Goal: Check status: Check status

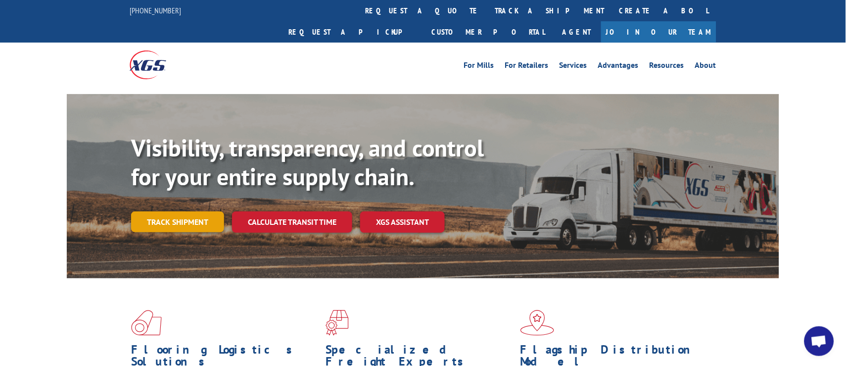
click at [162, 211] on link "Track shipment" at bounding box center [177, 221] width 93 height 21
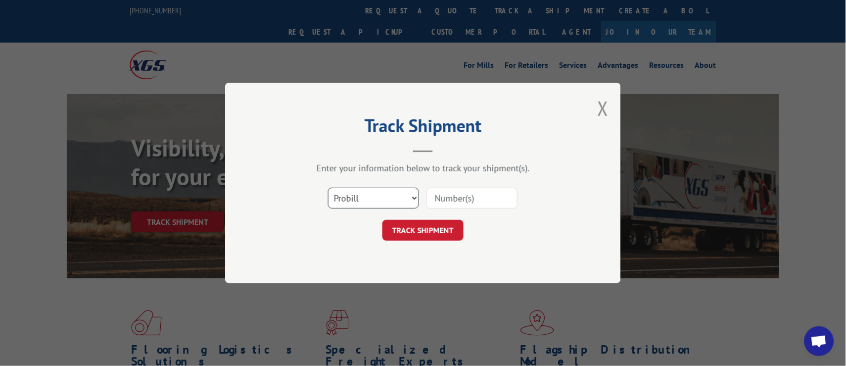
click at [395, 194] on select "Select category... Probill BOL PO" at bounding box center [373, 198] width 91 height 21
select select "bol"
click at [328, 188] on select "Select category... Probill BOL PO" at bounding box center [373, 198] width 91 height 21
click at [429, 197] on input at bounding box center [472, 198] width 91 height 21
paste input "444227"
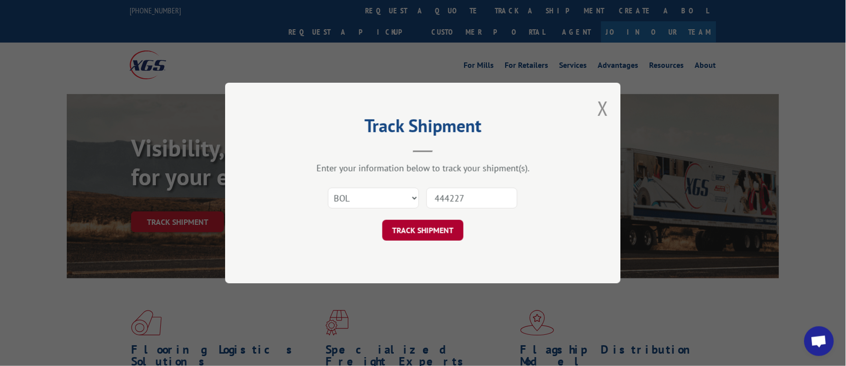
type input "444227"
click at [407, 230] on button "TRACK SHIPMENT" at bounding box center [423, 230] width 81 height 21
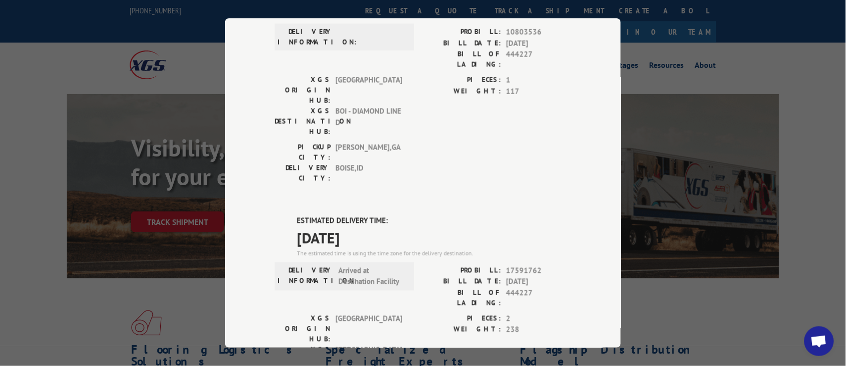
scroll to position [301, 0]
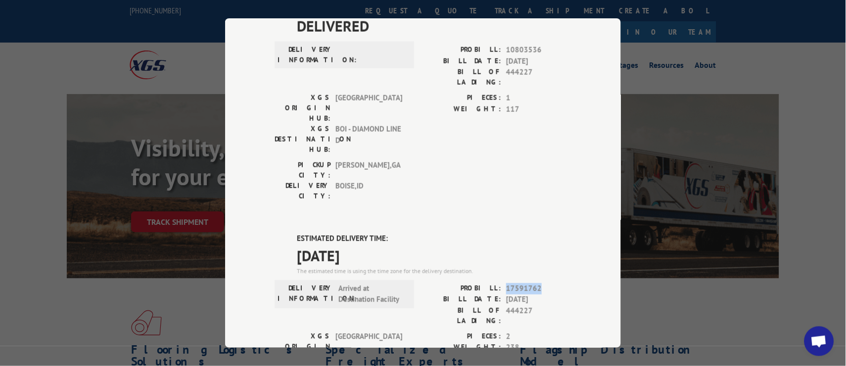
drag, startPoint x: 502, startPoint y: 171, endPoint x: 535, endPoint y: 173, distance: 33.2
click at [535, 283] on span "17591762" at bounding box center [538, 288] width 65 height 11
copy span "17591762"
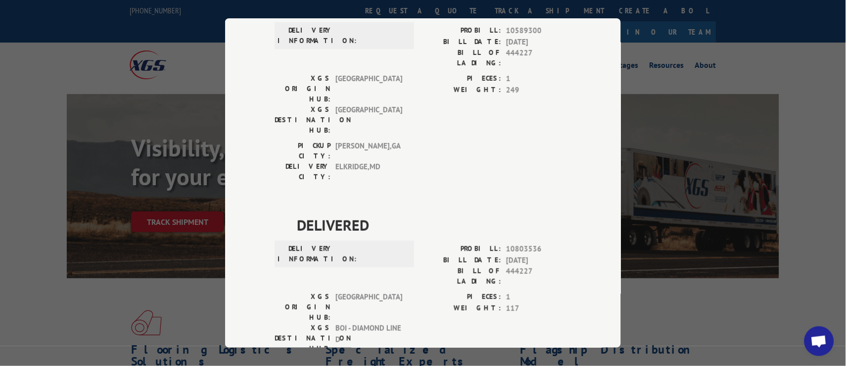
scroll to position [0, 0]
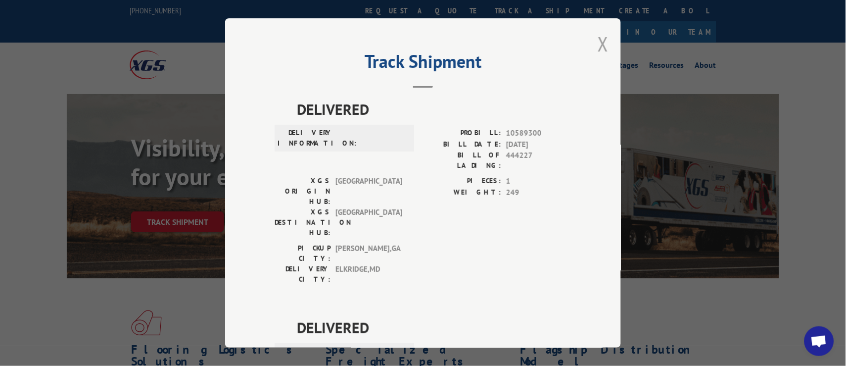
click at [598, 47] on button "Close modal" at bounding box center [603, 44] width 11 height 26
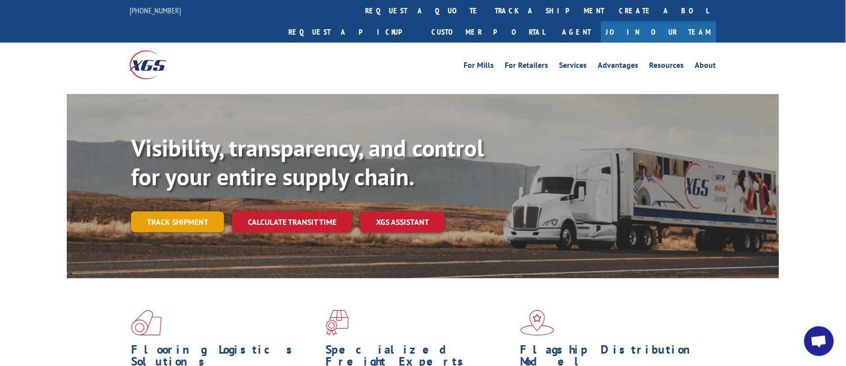
click at [154, 211] on link "Track shipment" at bounding box center [177, 221] width 93 height 21
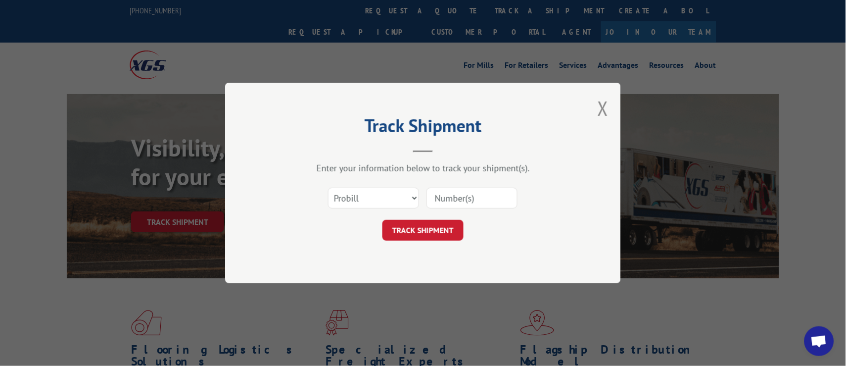
click at [449, 201] on input at bounding box center [472, 198] width 91 height 21
paste input "17591762"
type input "17591762"
click at [414, 228] on button "TRACK SHIPMENT" at bounding box center [423, 230] width 81 height 21
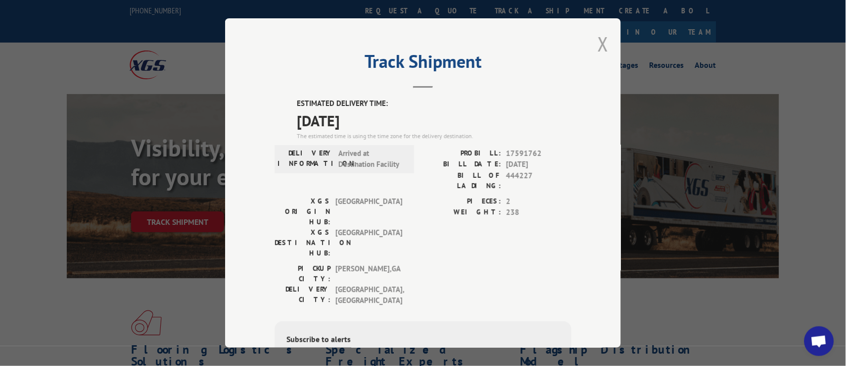
click at [599, 45] on button "Close modal" at bounding box center [603, 44] width 11 height 26
